Goal: Task Accomplishment & Management: Manage account settings

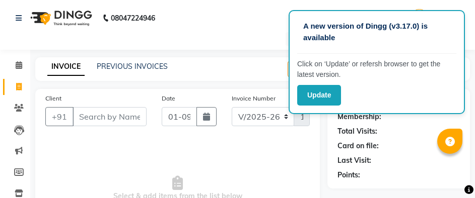
select select "4753"
select select "service"
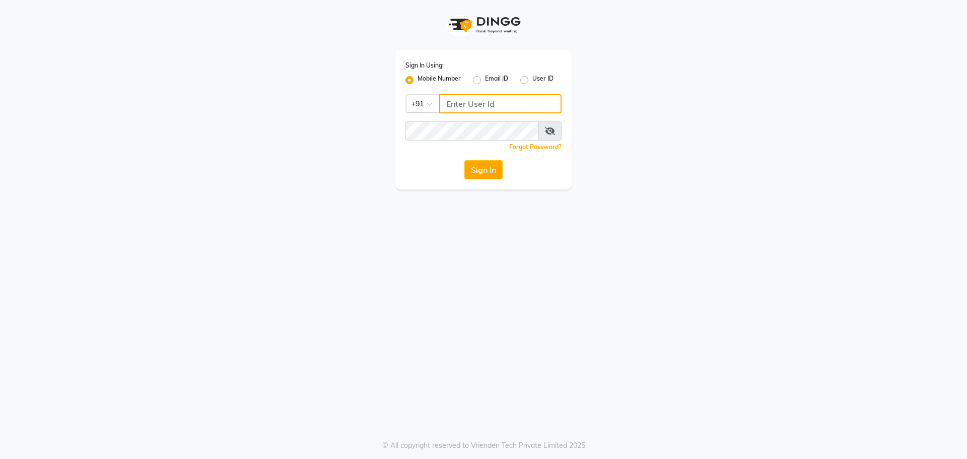
click at [457, 107] on input "Username" at bounding box center [500, 103] width 122 height 19
type input "8527697677"
click at [497, 163] on button "Sign In" at bounding box center [483, 169] width 38 height 19
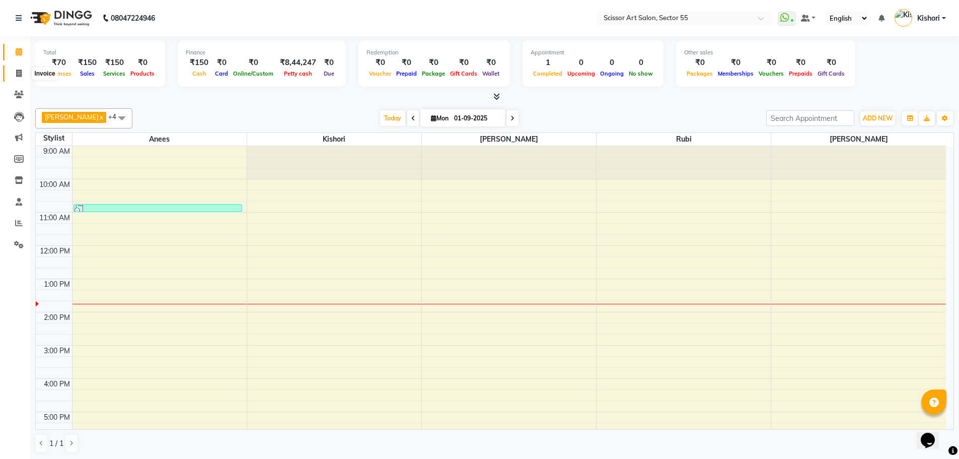
click at [19, 74] on icon at bounding box center [19, 73] width 6 height 8
select select "service"
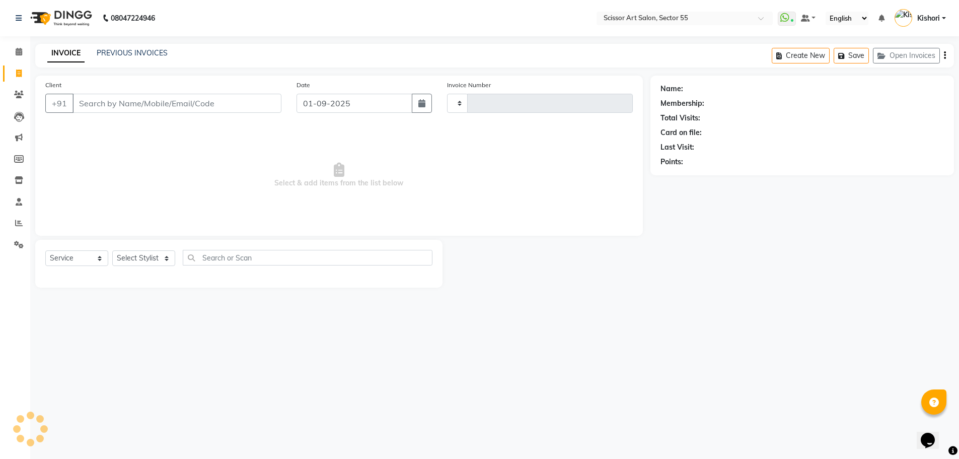
type input "1266"
select select "4753"
click at [16, 55] on icon at bounding box center [19, 52] width 7 height 8
